Goal: Transaction & Acquisition: Download file/media

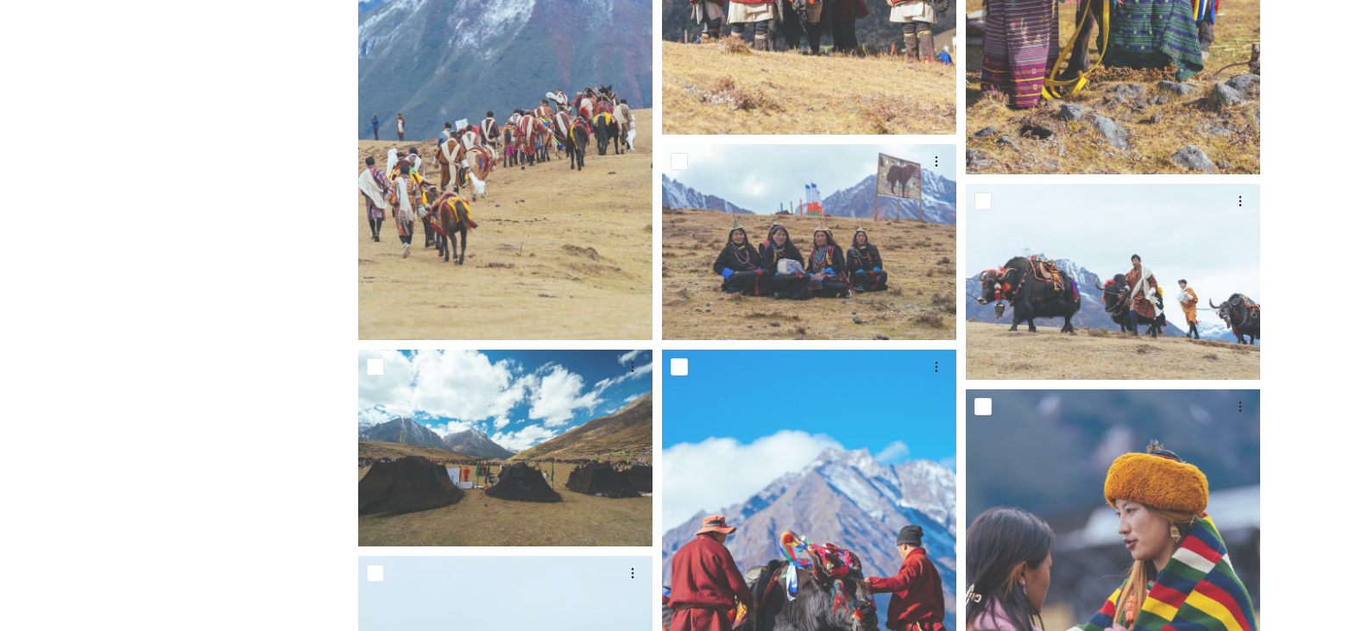
scroll to position [1467, 0]
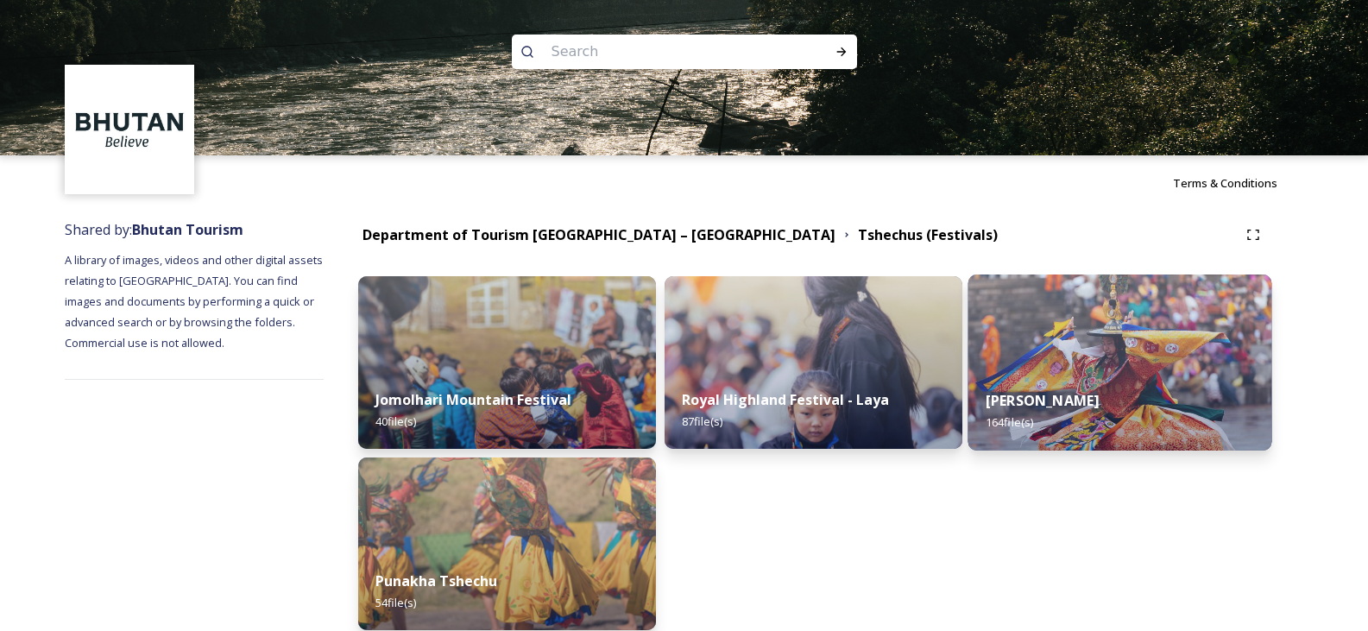
click at [1110, 333] on img at bounding box center [1120, 362] width 304 height 176
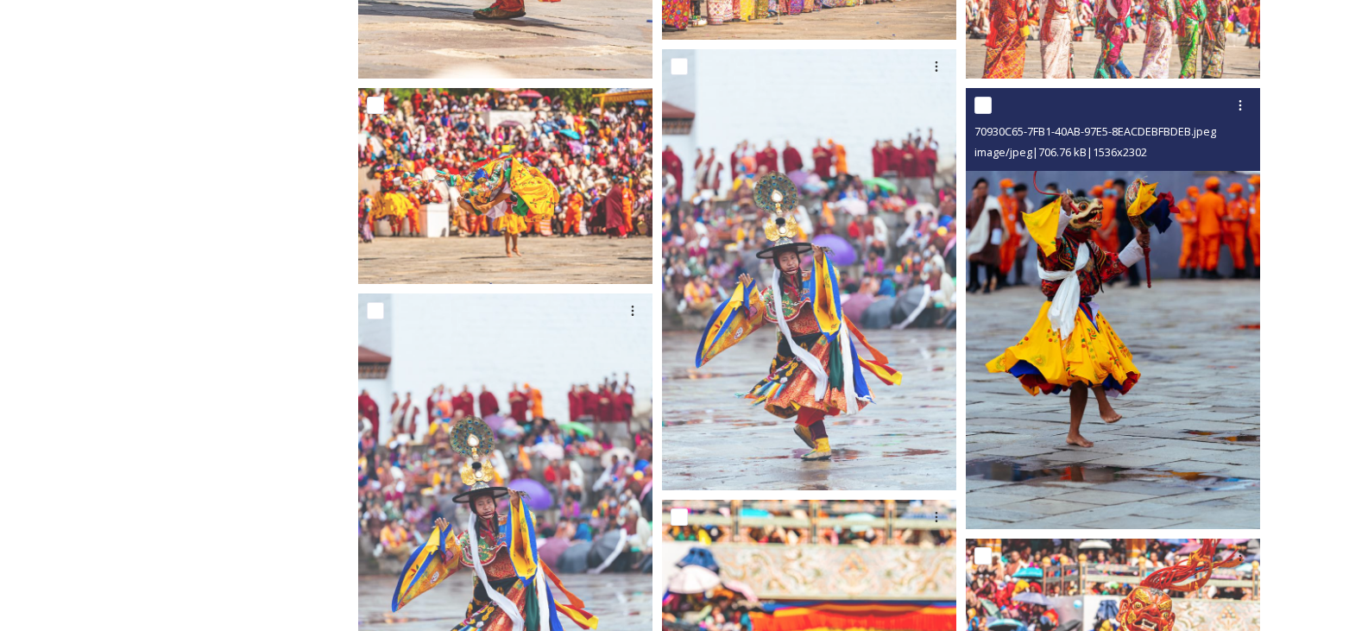
scroll to position [1208, 0]
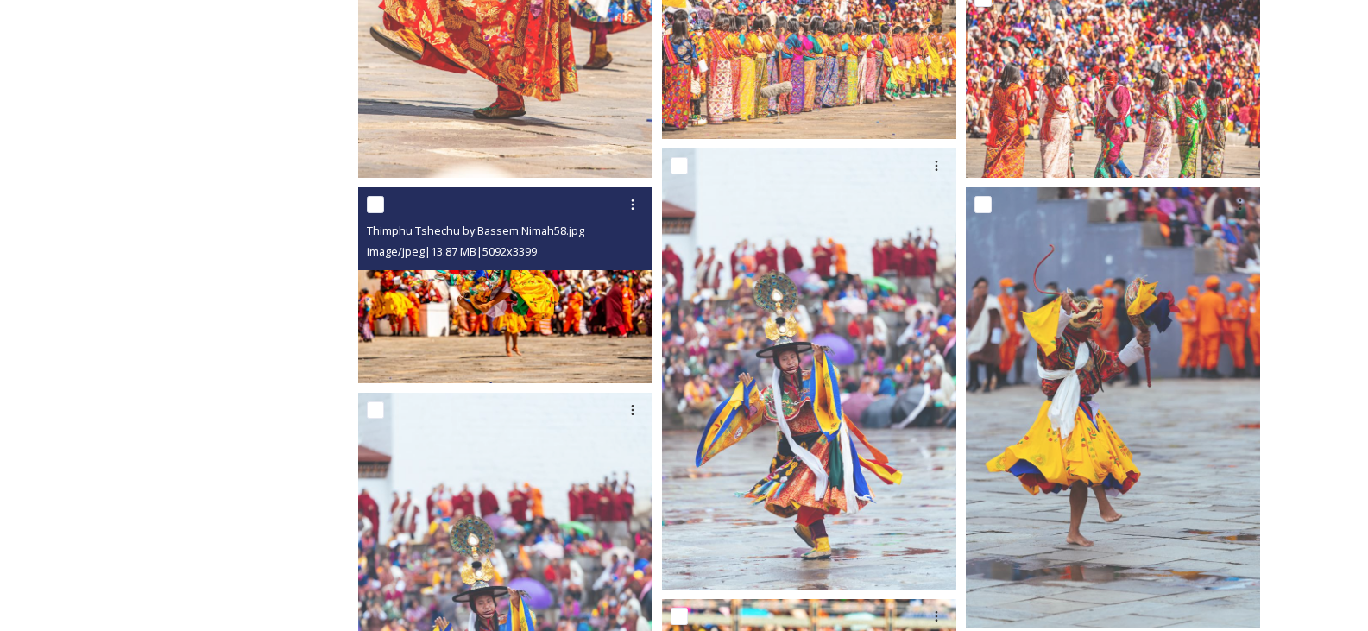
click at [518, 298] on img at bounding box center [505, 285] width 294 height 196
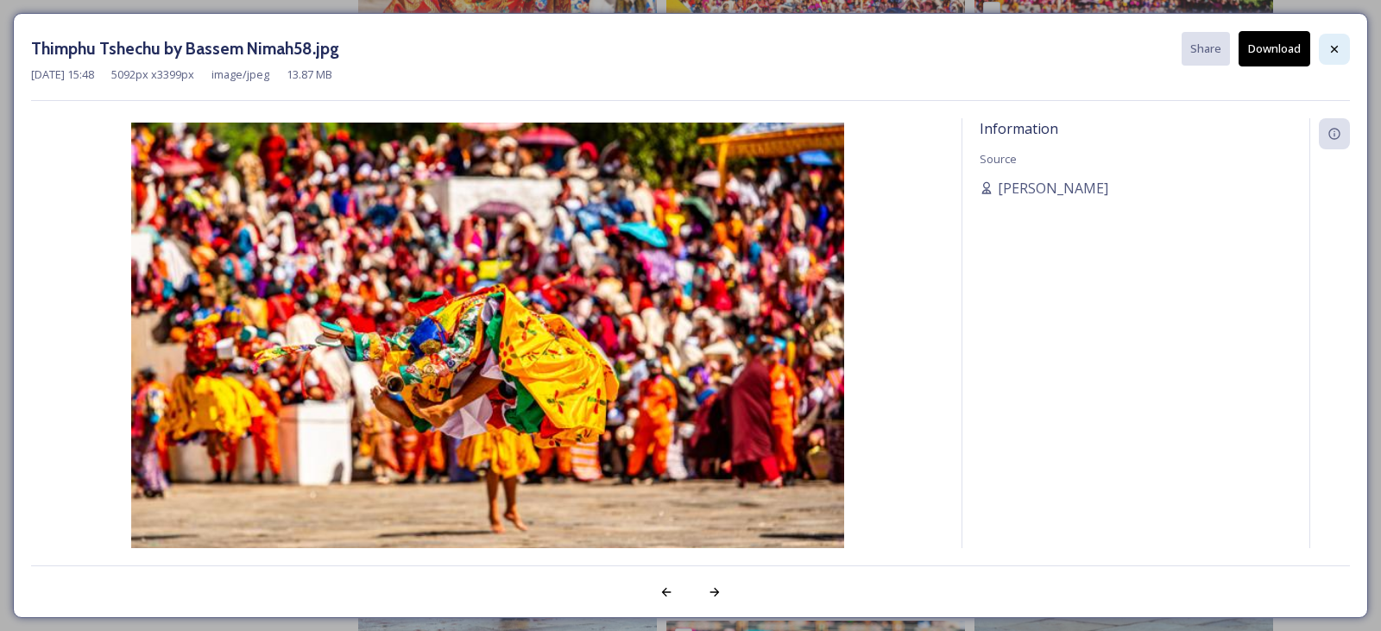
click at [1340, 47] on icon at bounding box center [1334, 49] width 14 height 14
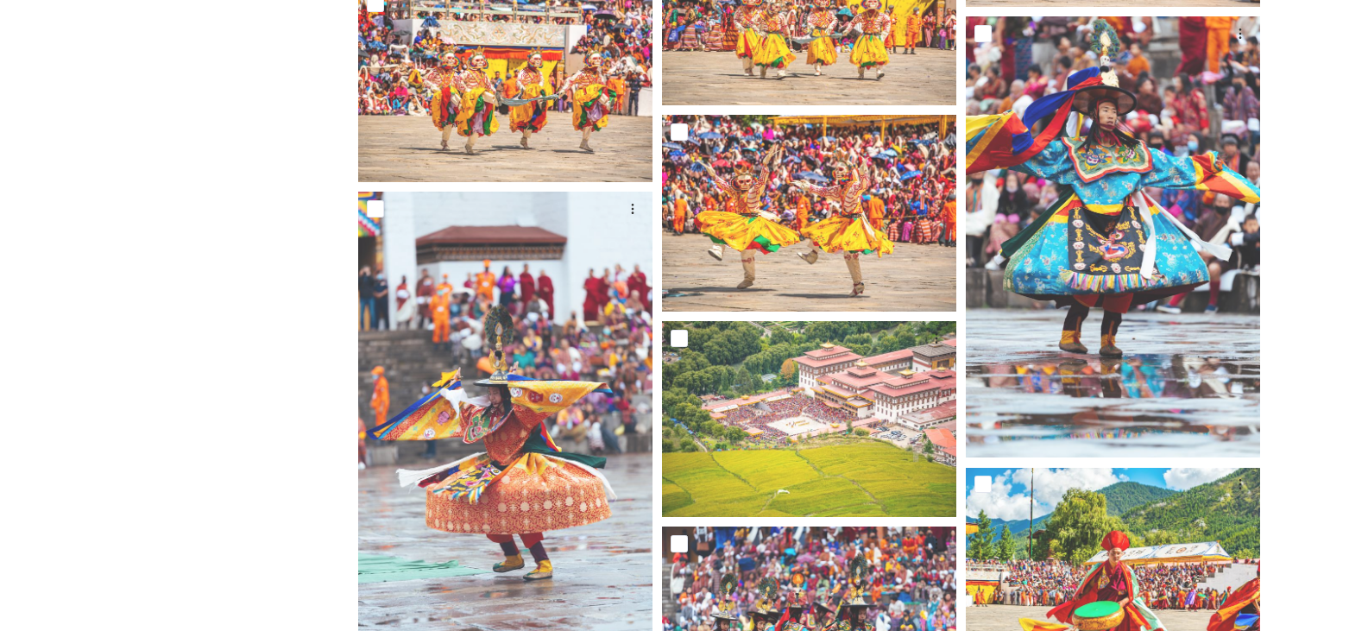
scroll to position [4228, 0]
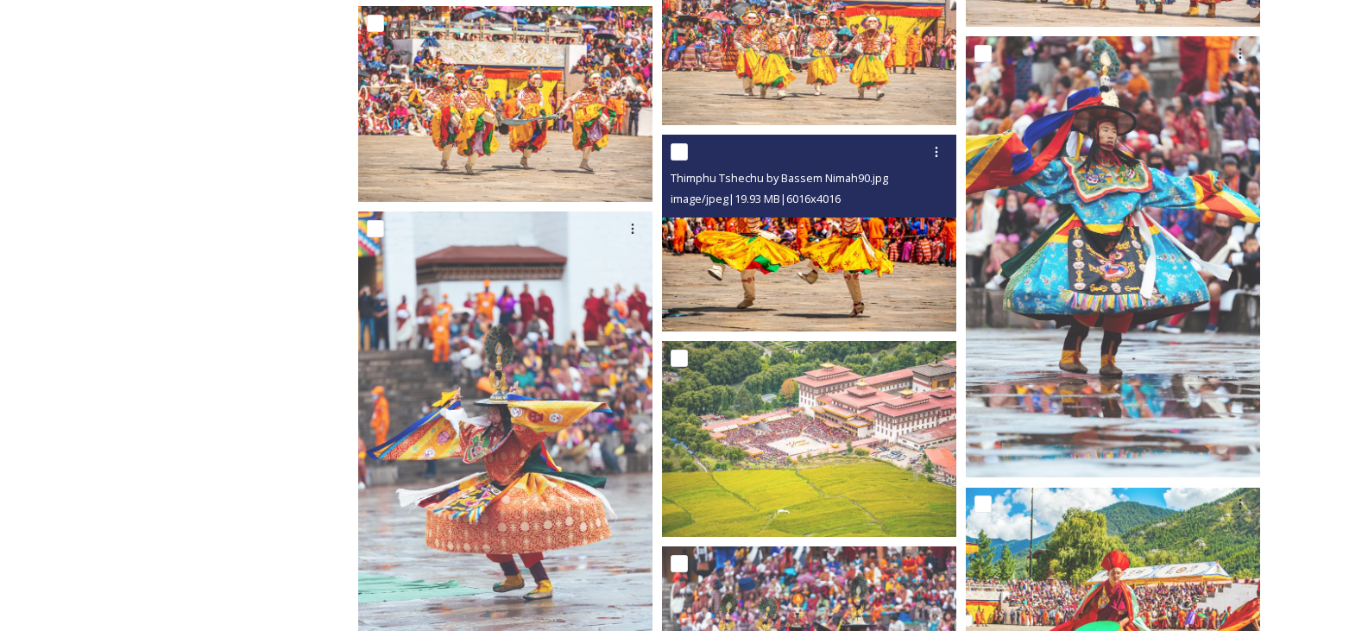
click at [715, 250] on img at bounding box center [809, 233] width 294 height 196
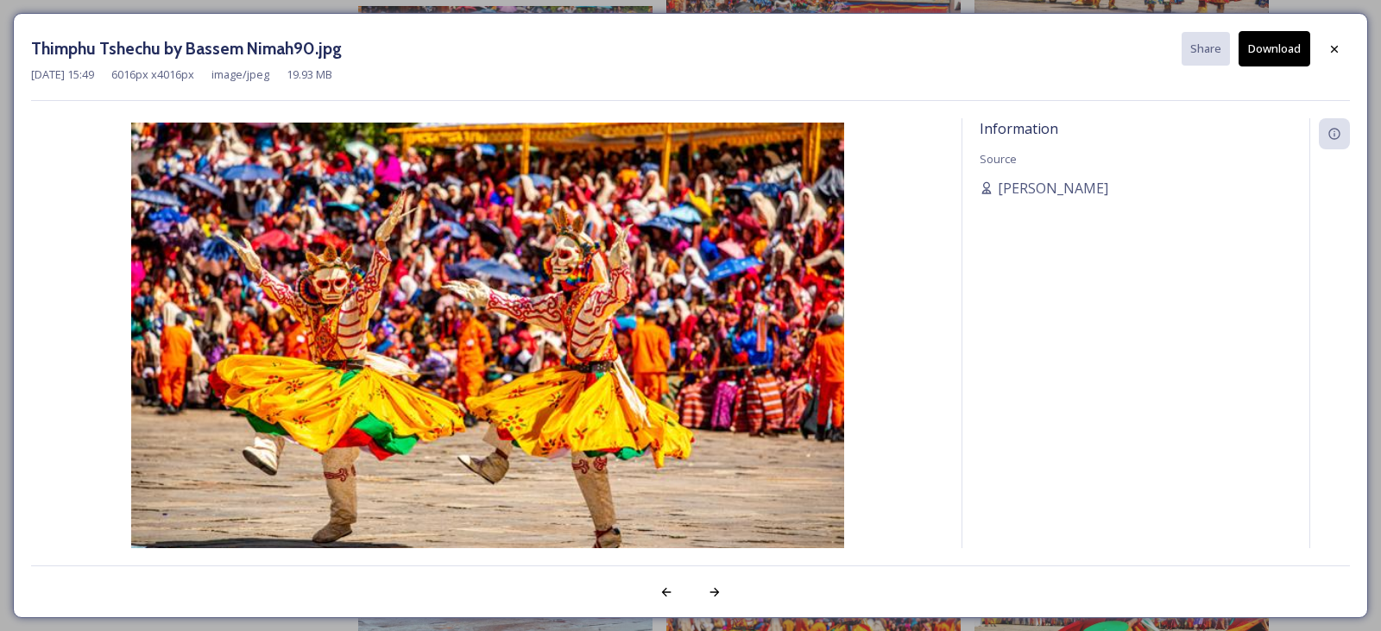
click at [1290, 52] on button "Download" at bounding box center [1274, 48] width 72 height 35
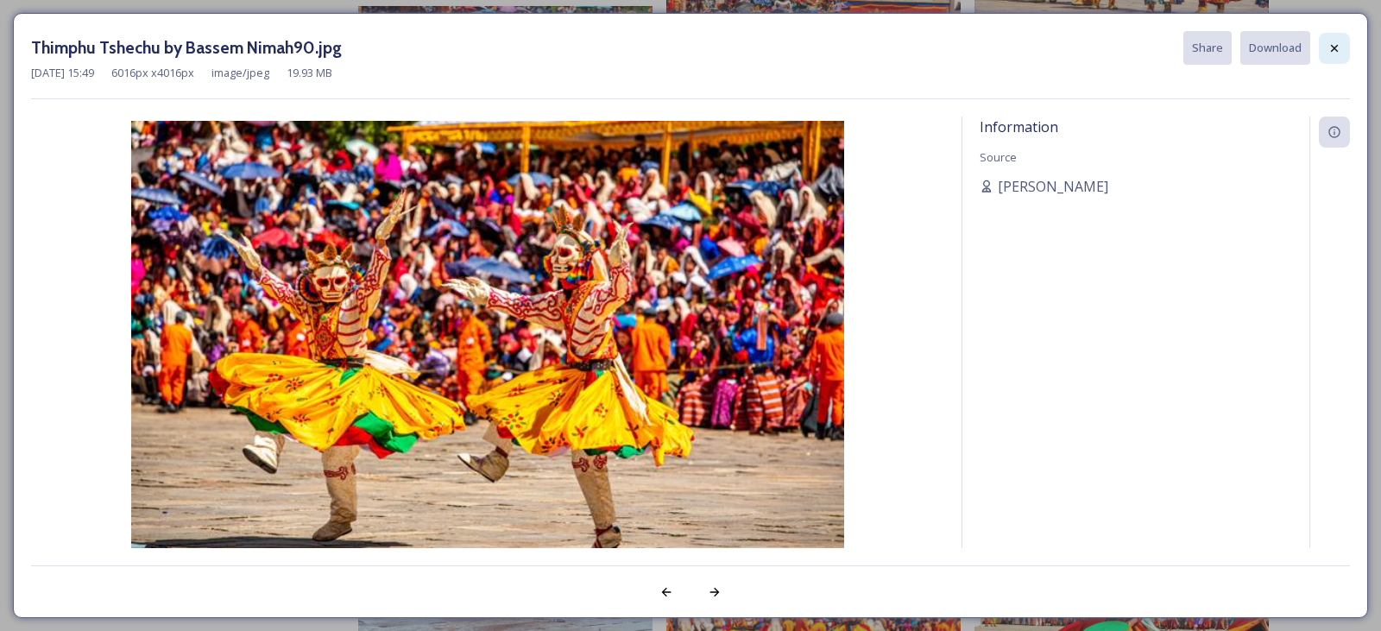
click at [1334, 52] on icon at bounding box center [1334, 48] width 14 height 14
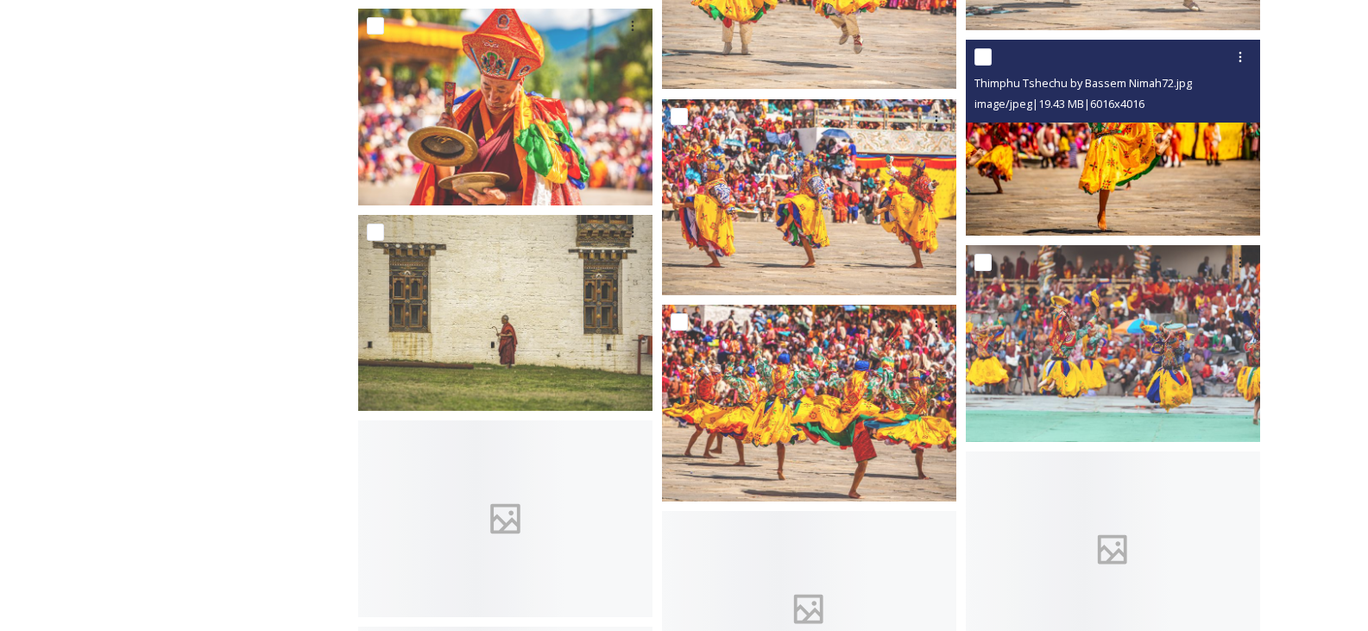
scroll to position [5091, 0]
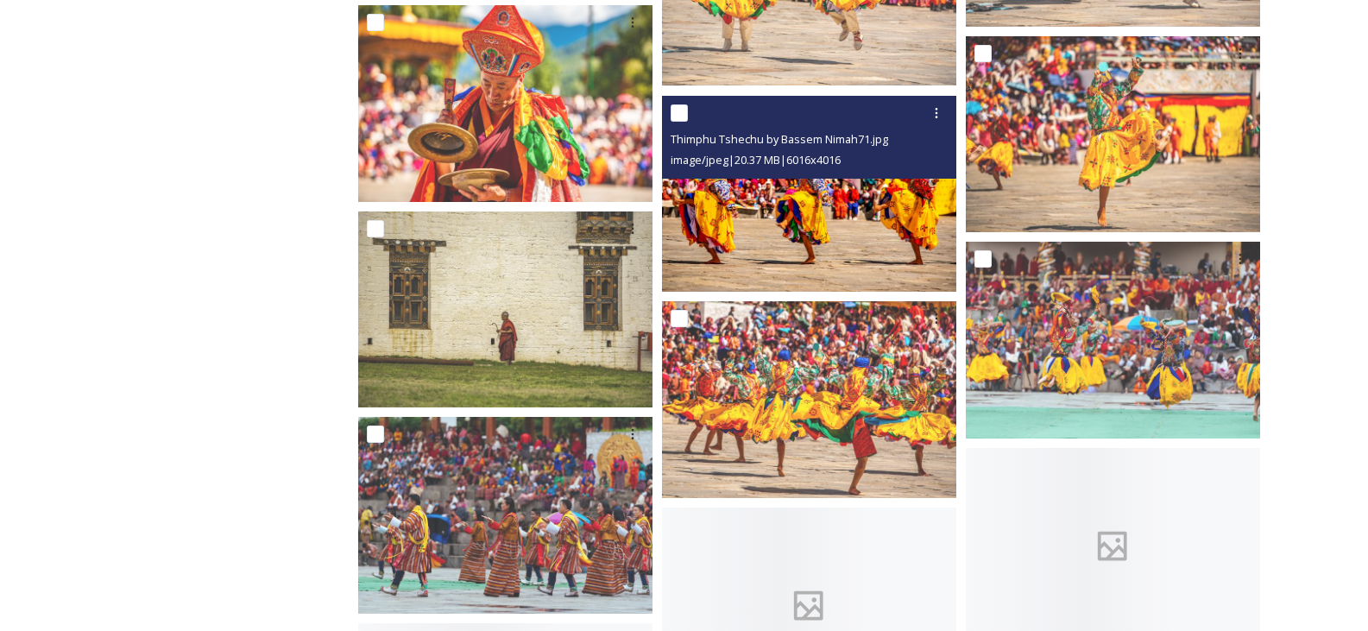
click at [778, 205] on img at bounding box center [809, 194] width 294 height 196
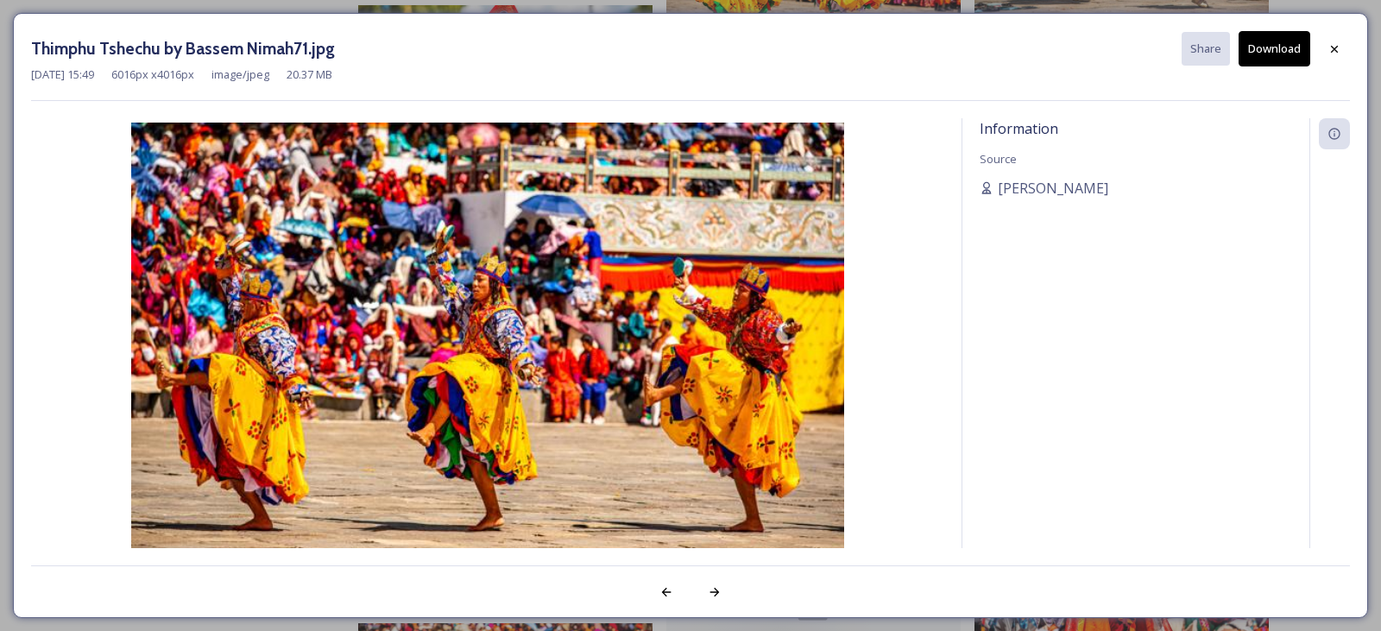
click at [1264, 54] on button "Download" at bounding box center [1274, 48] width 72 height 35
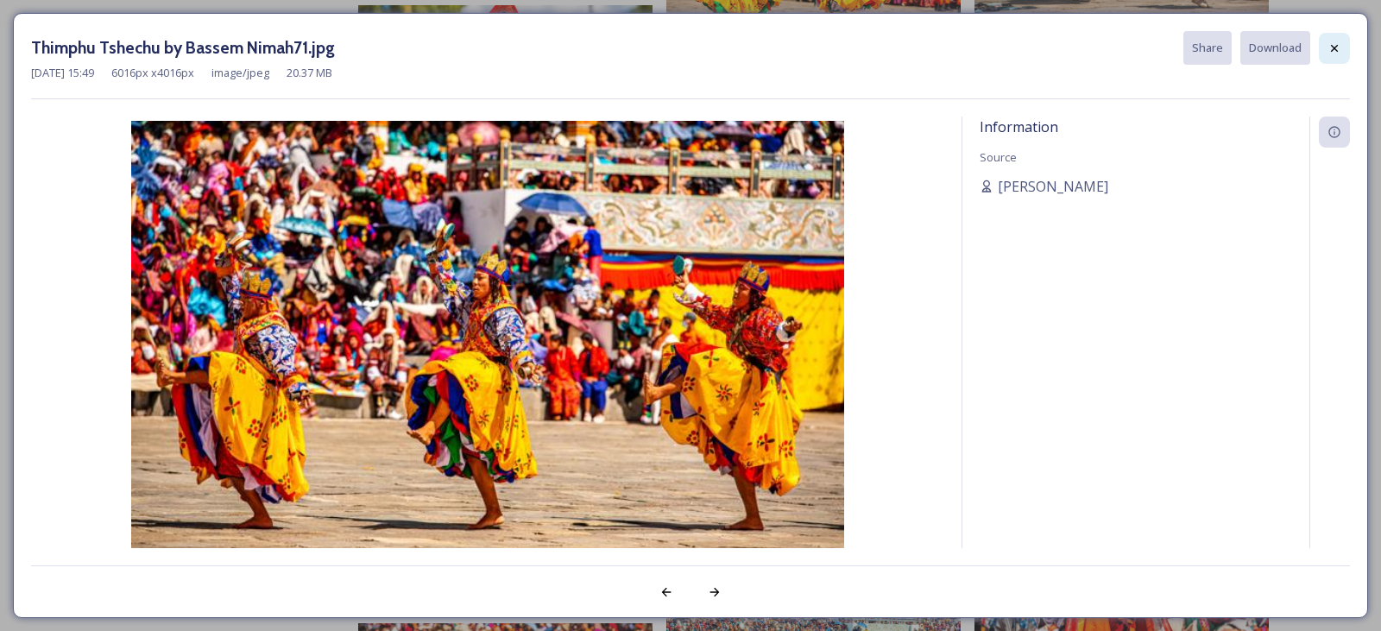
click at [1332, 54] on icon at bounding box center [1334, 48] width 14 height 14
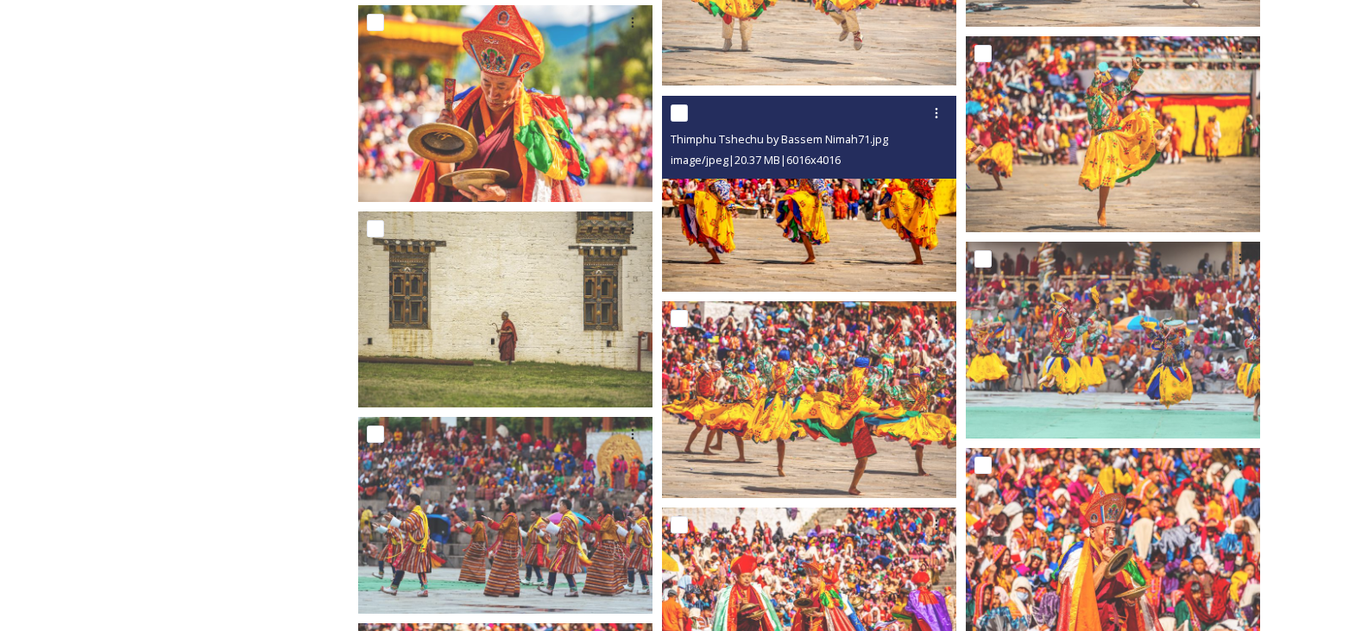
click at [873, 219] on img at bounding box center [809, 194] width 294 height 196
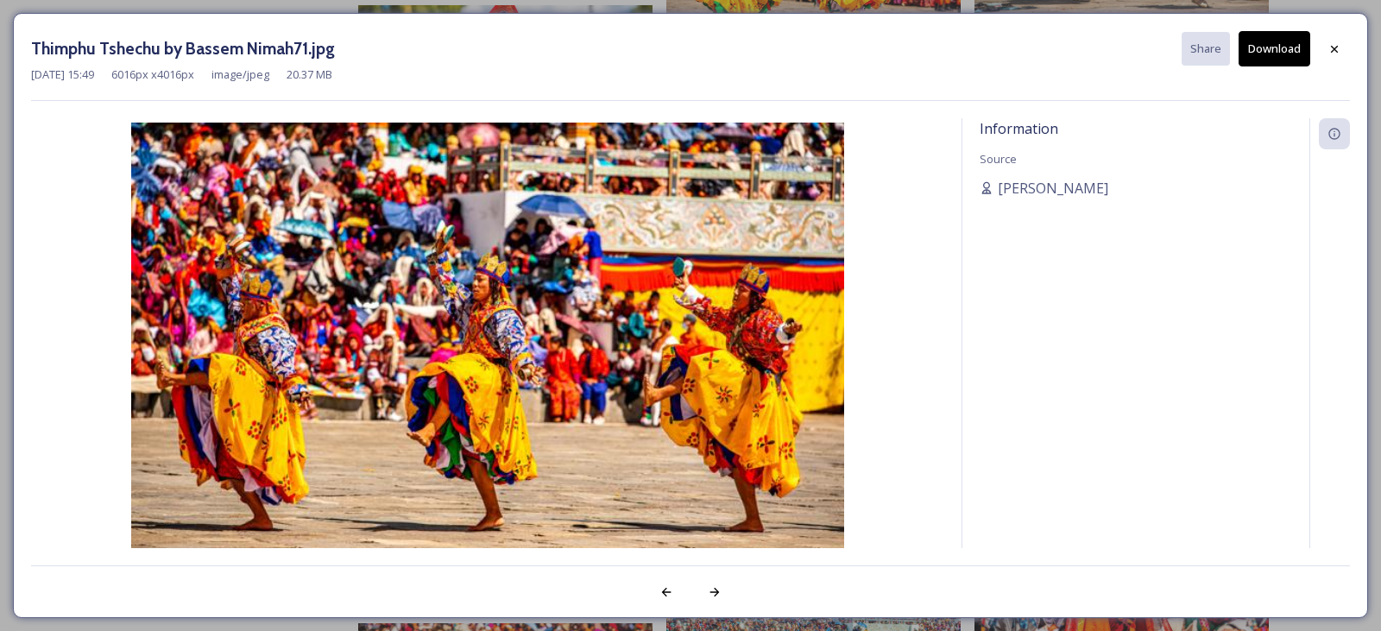
click at [1266, 54] on button "Download" at bounding box center [1274, 48] width 72 height 35
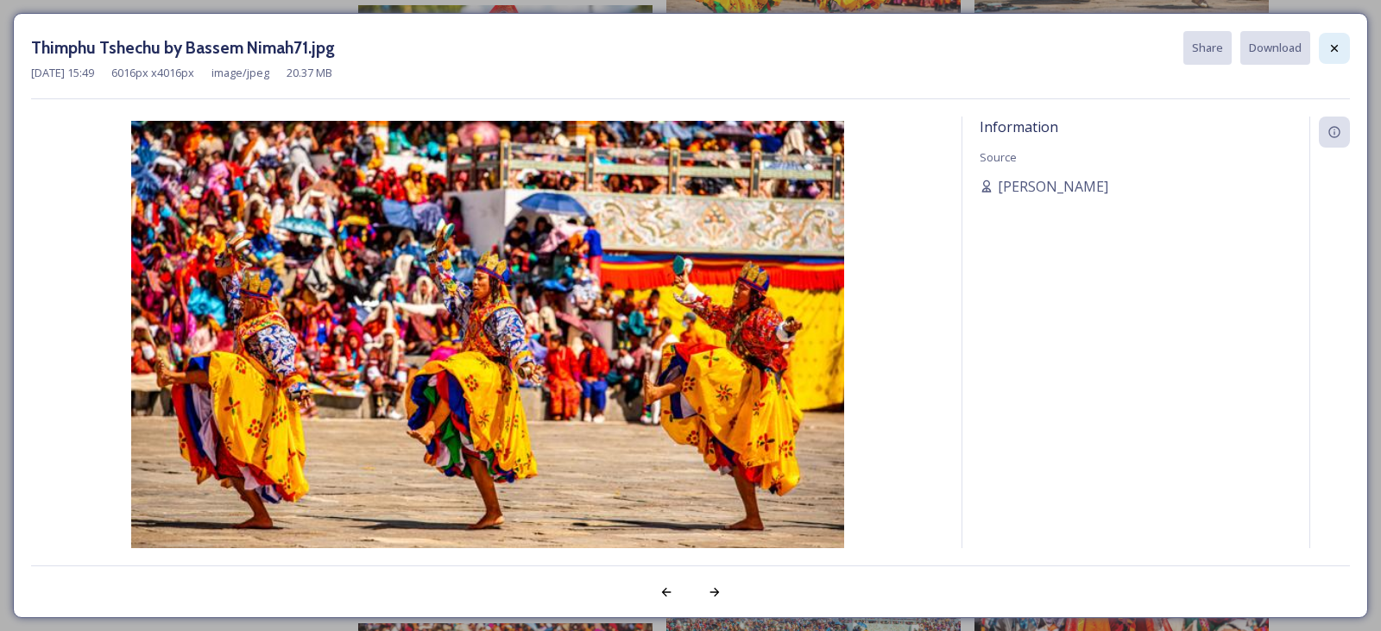
click at [1339, 55] on div at bounding box center [1334, 48] width 31 height 31
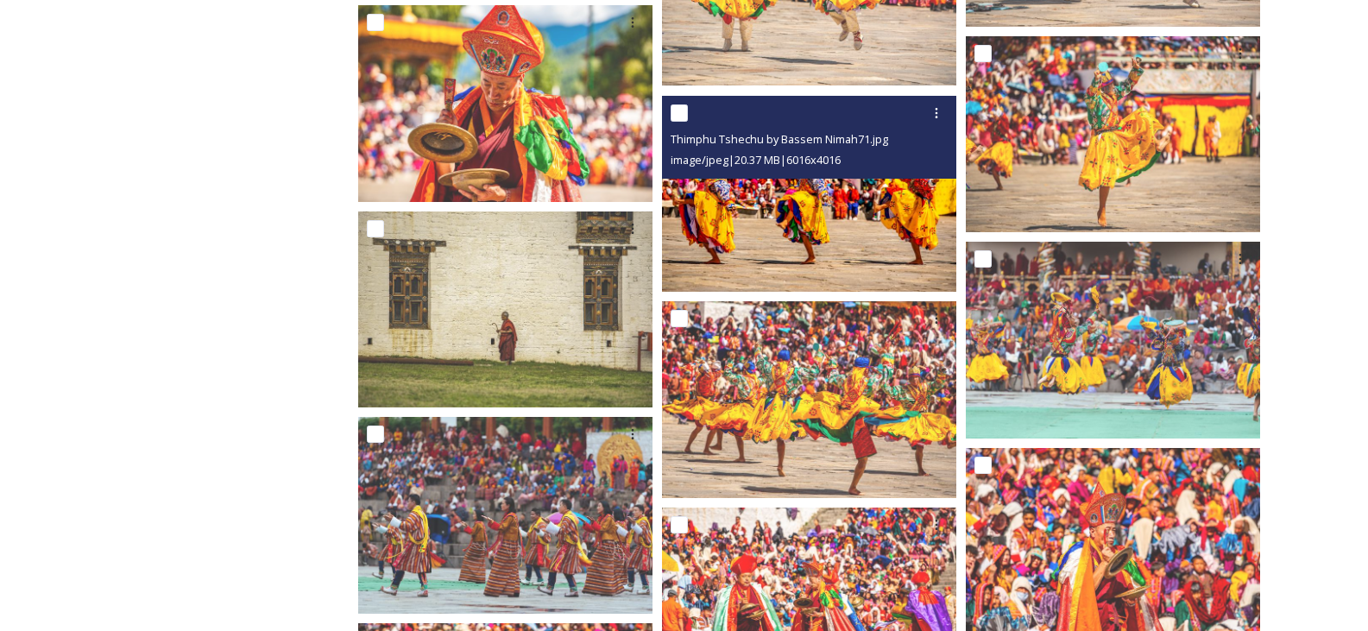
click at [795, 236] on img at bounding box center [809, 194] width 294 height 196
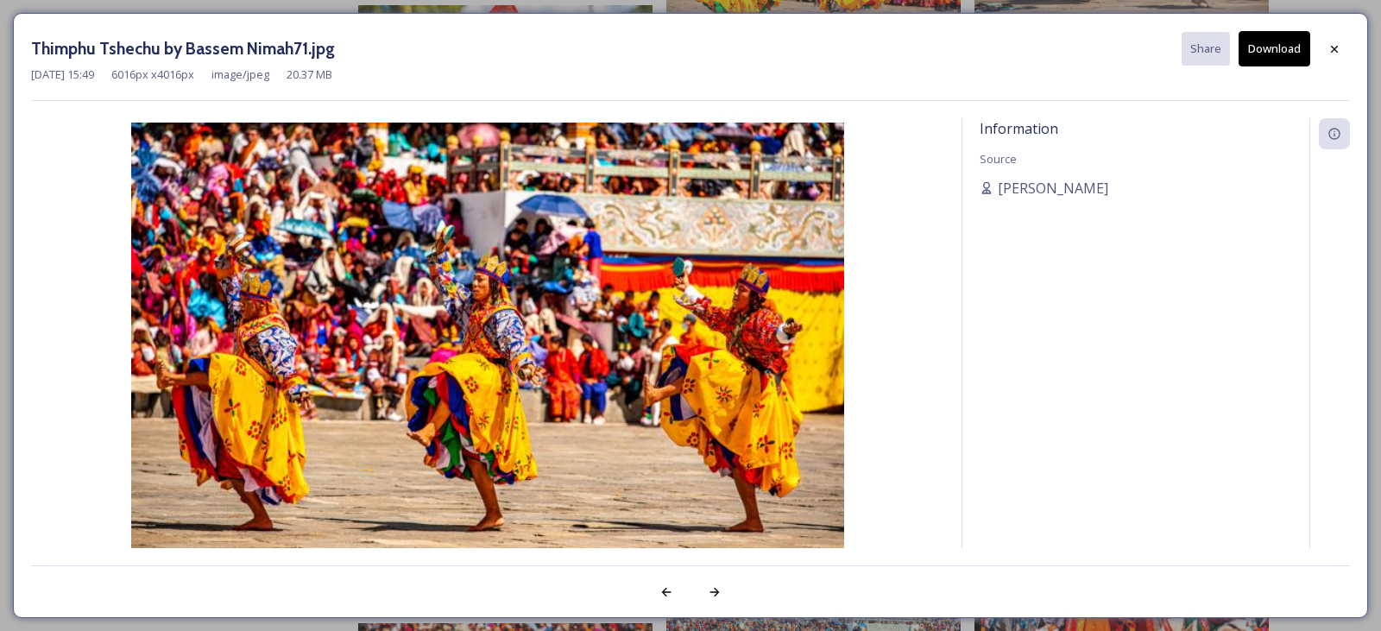
click at [1267, 54] on button "Download" at bounding box center [1274, 48] width 72 height 35
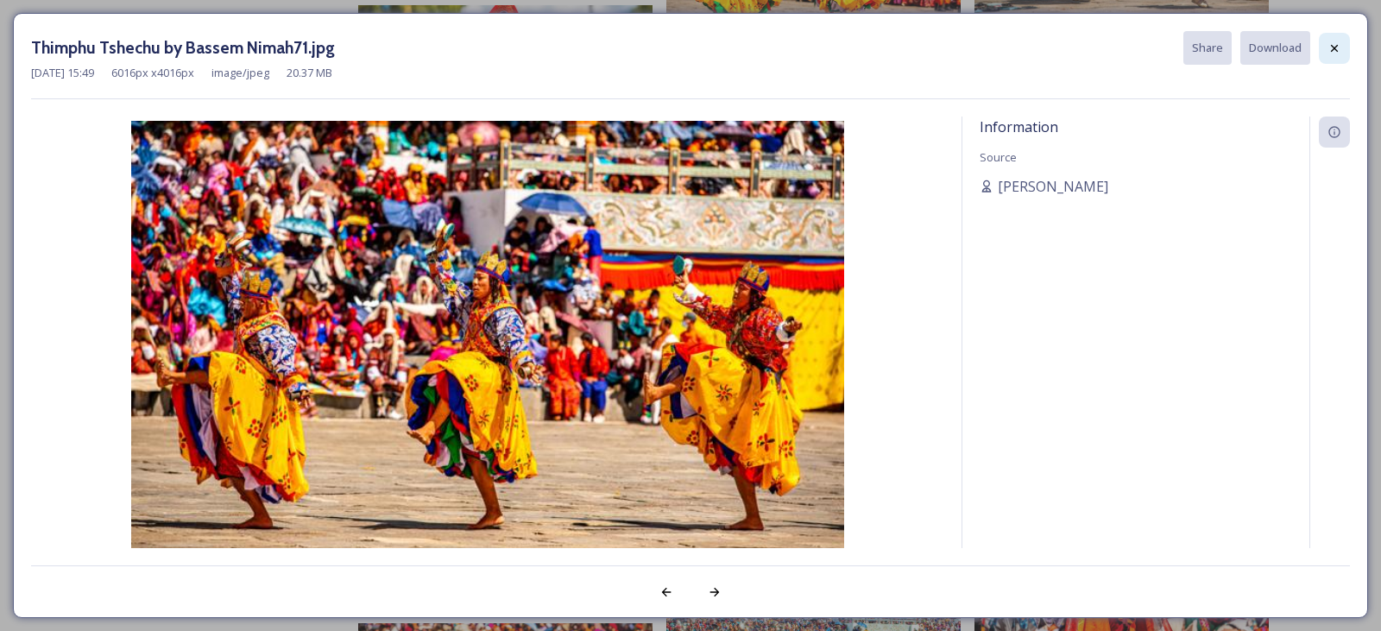
click at [1336, 49] on icon at bounding box center [1334, 47] width 7 height 7
